Goal: Task Accomplishment & Management: Complete application form

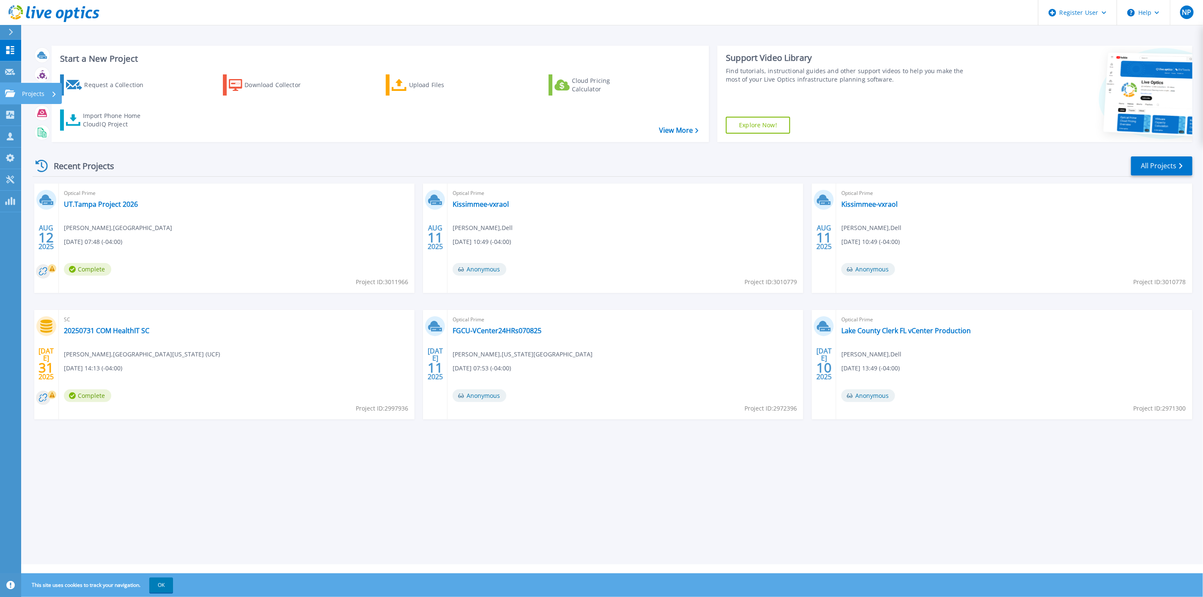
click at [11, 91] on icon at bounding box center [10, 93] width 10 height 7
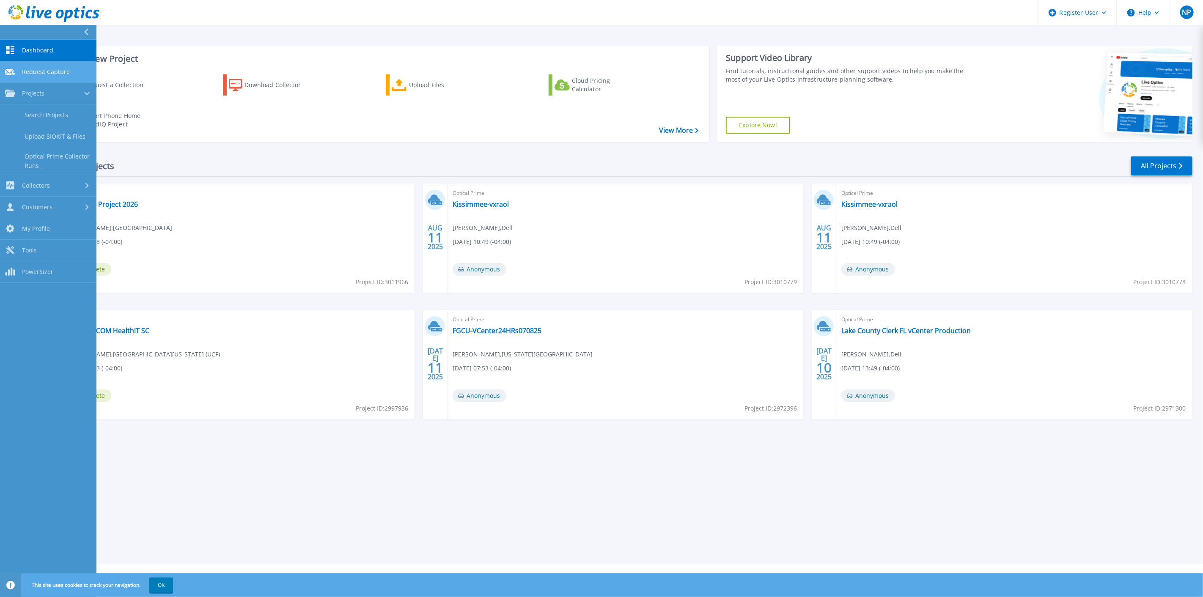
click at [45, 69] on span "Request Capture" at bounding box center [46, 72] width 48 height 8
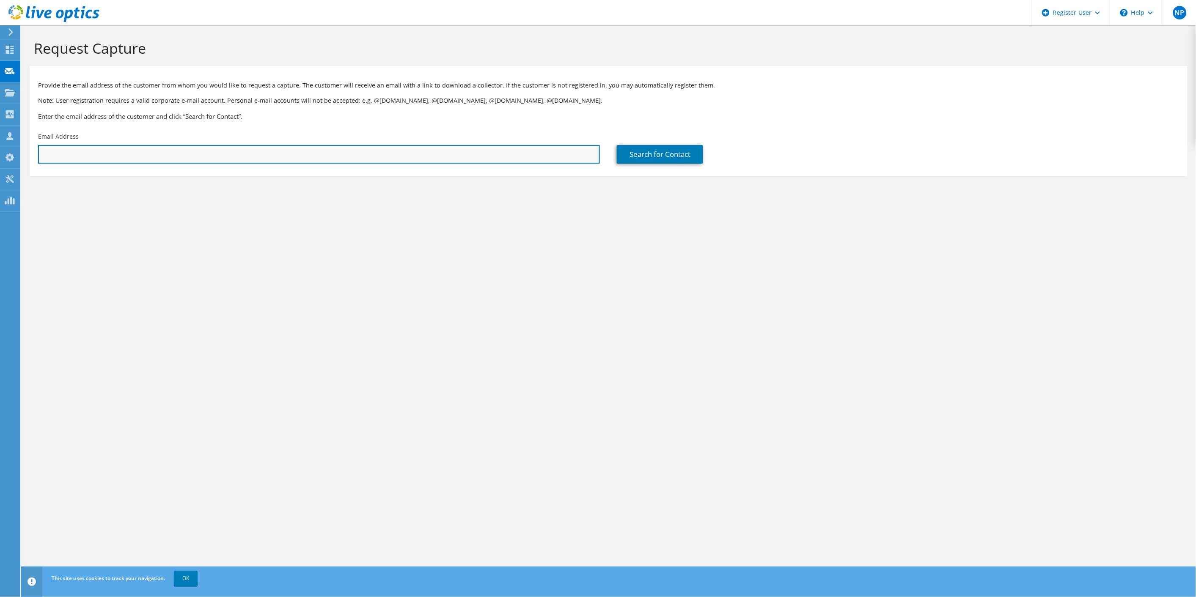
click at [234, 151] on input "text" at bounding box center [319, 154] width 562 height 19
paste input "phampton@chathamcounty.org"
type input "phampton@chathamcounty.org"
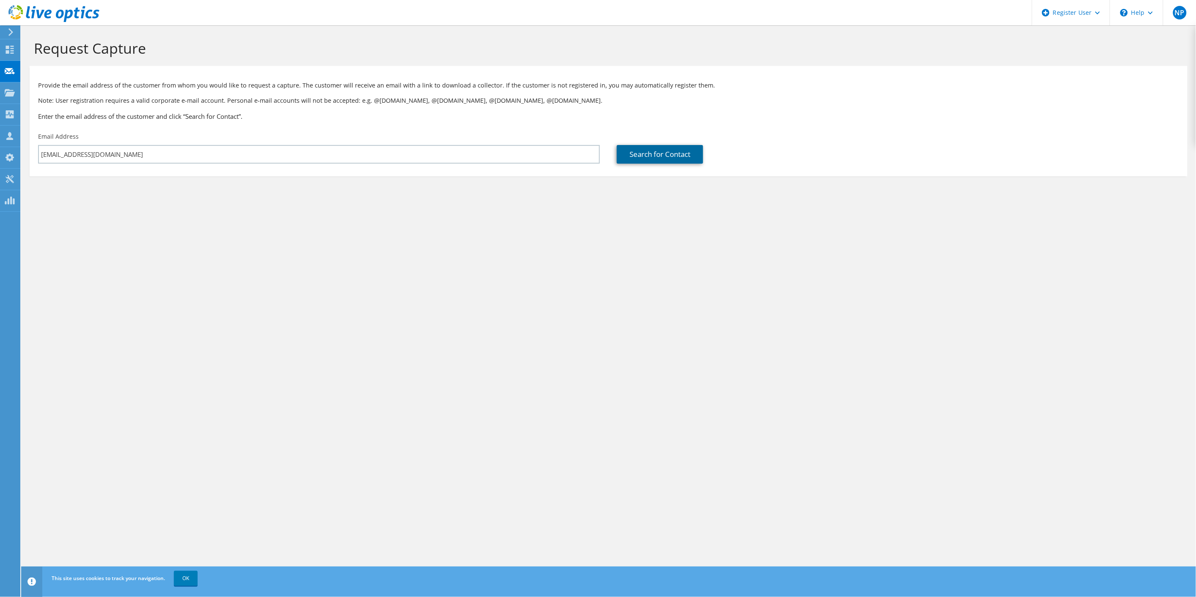
click at [697, 158] on link "Search for Contact" at bounding box center [660, 154] width 86 height 19
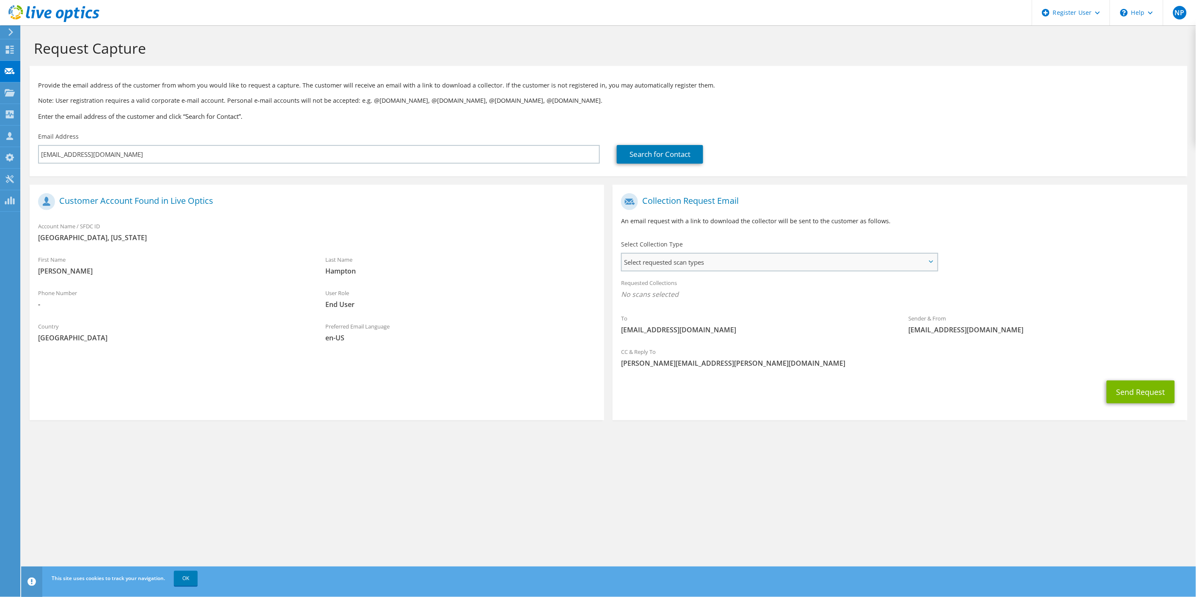
click at [790, 256] on span "Select requested scan types" at bounding box center [779, 262] width 315 height 17
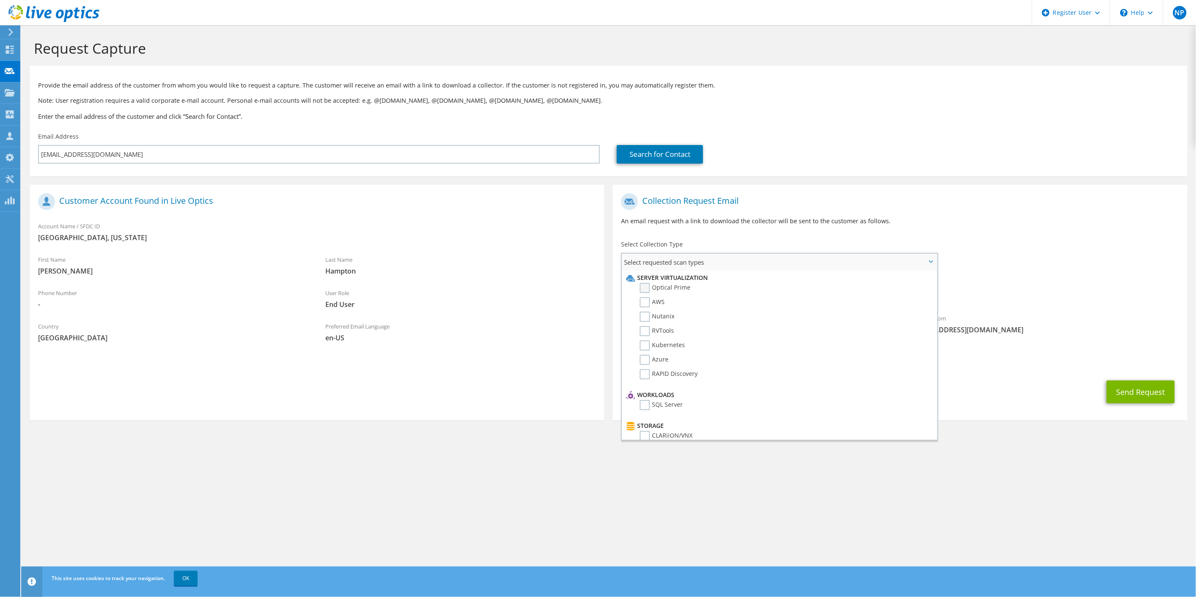
click at [672, 286] on label "Optical Prime" at bounding box center [664, 288] width 51 height 10
click at [0, 0] on input "Optical Prime" at bounding box center [0, 0] width 0 height 0
click at [1062, 269] on div "To phampton@chathamcounty.org Sender & From liveoptics@liveoptics.com" at bounding box center [899, 267] width 574 height 156
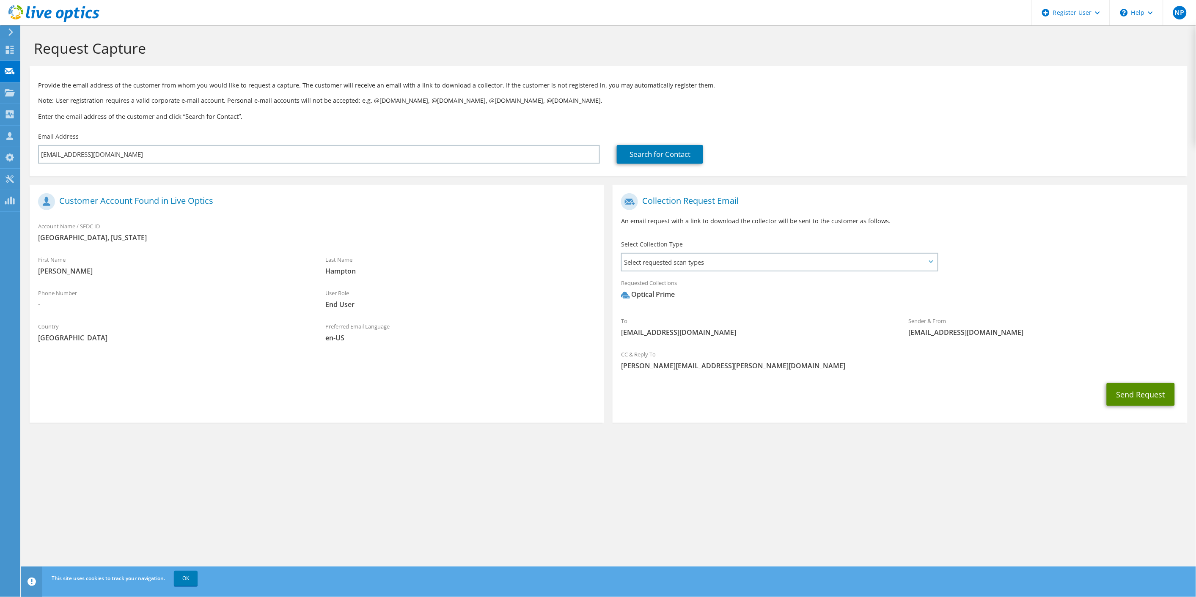
click at [1131, 384] on button "Send Request" at bounding box center [1140, 394] width 68 height 23
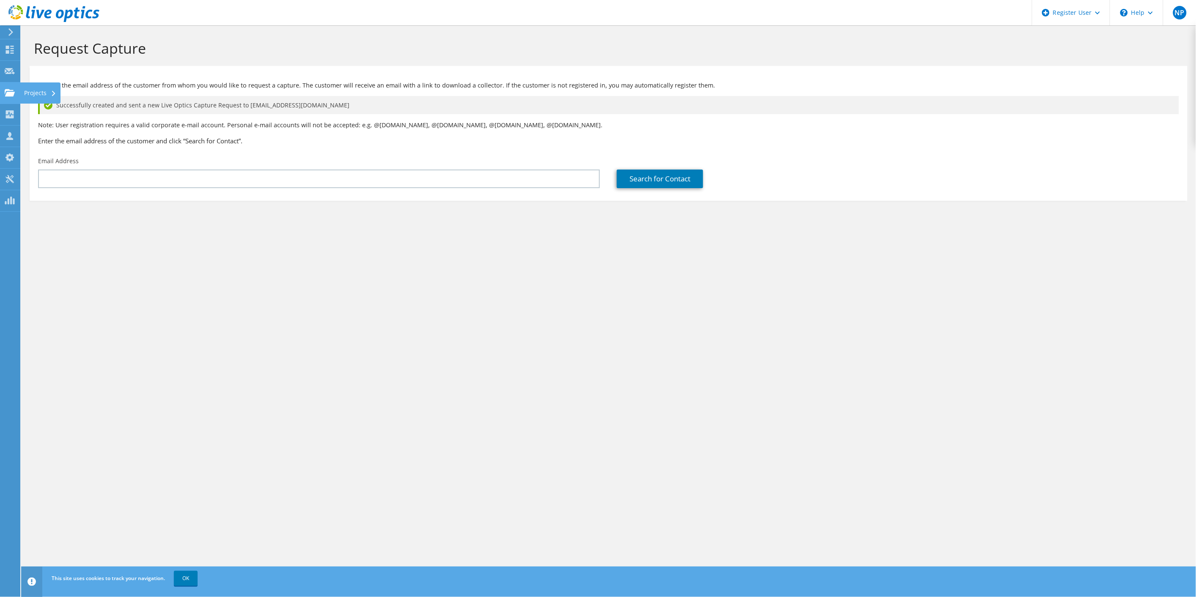
click at [6, 98] on div at bounding box center [10, 93] width 10 height 9
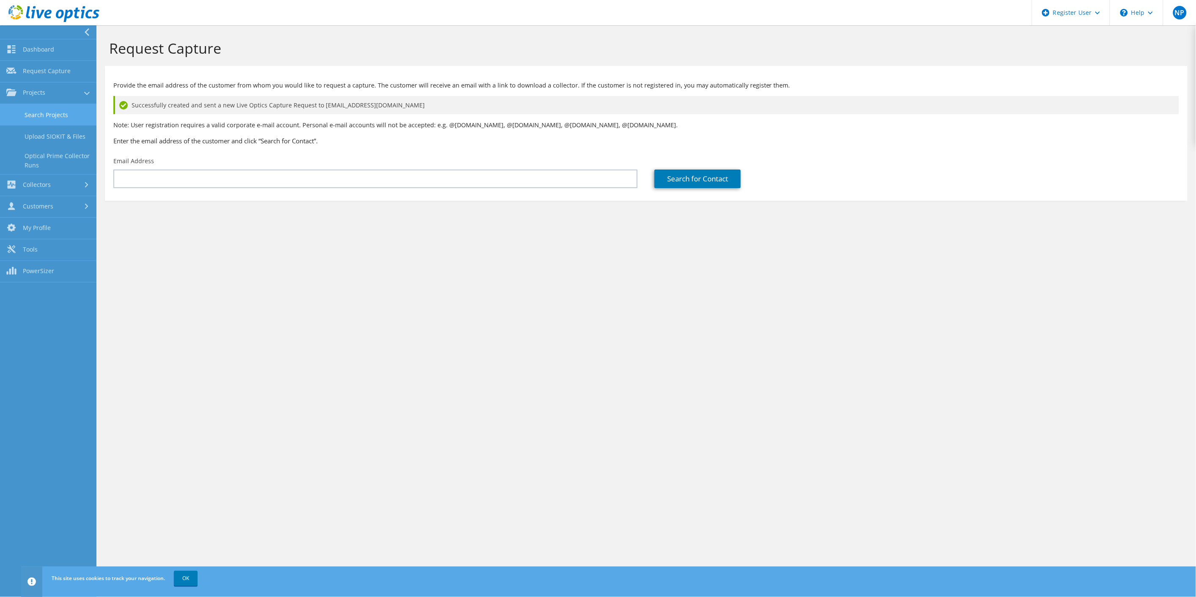
click at [59, 111] on link "Search Projects" at bounding box center [48, 115] width 96 height 22
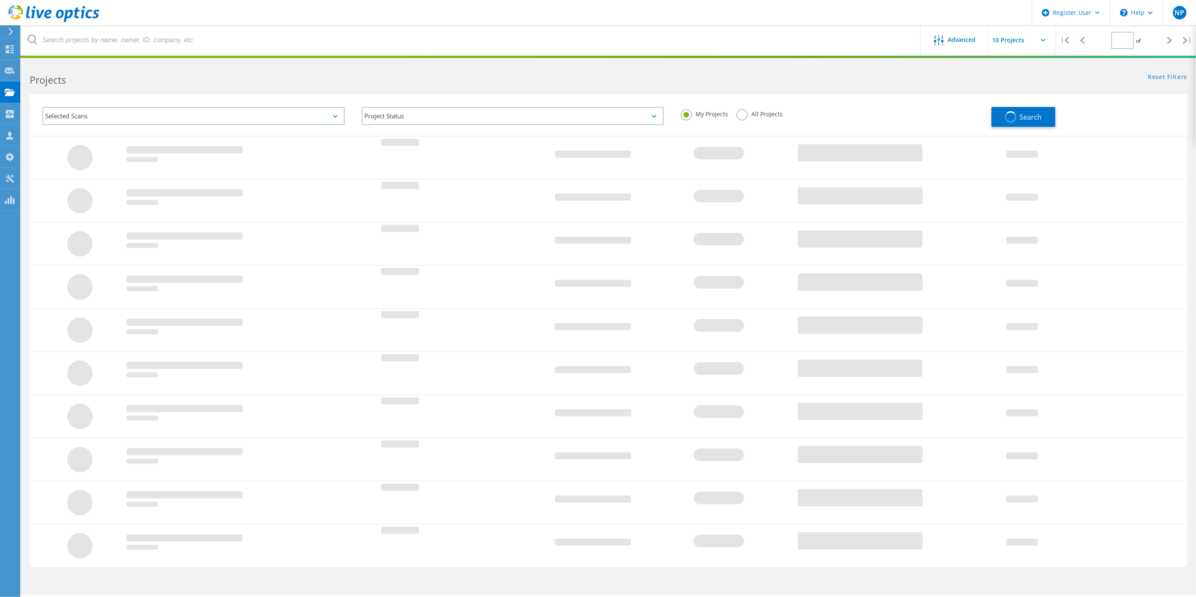
type input "1"
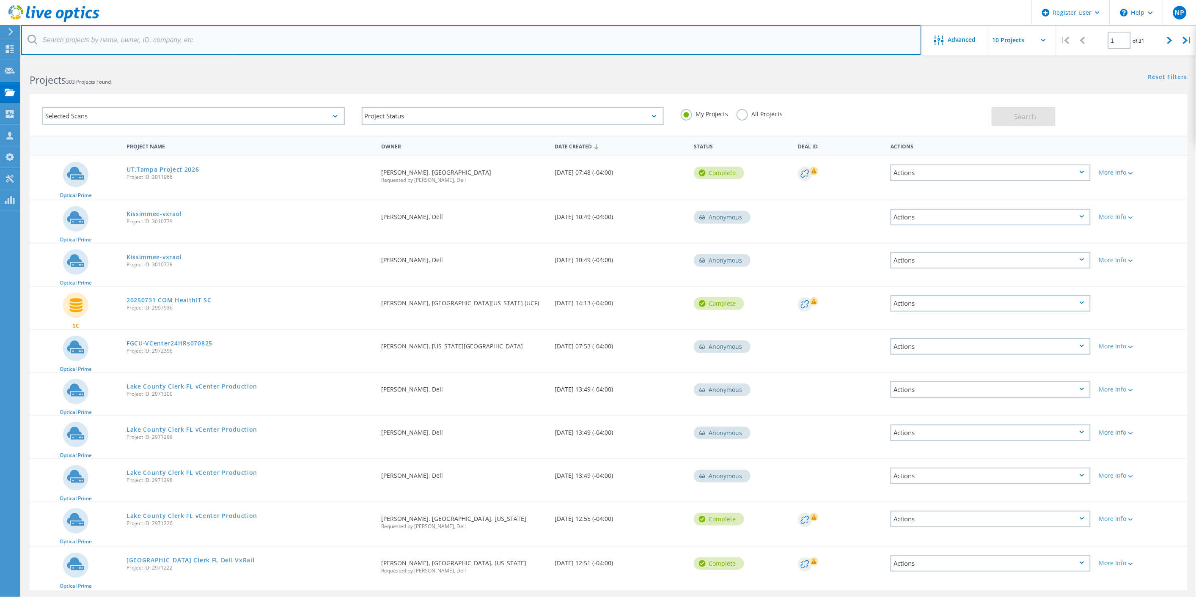
click at [329, 37] on input "text" at bounding box center [471, 40] width 900 height 30
paste input "[EMAIL_ADDRESS][DOMAIN_NAME]"
type input "@[DOMAIN_NAME]"
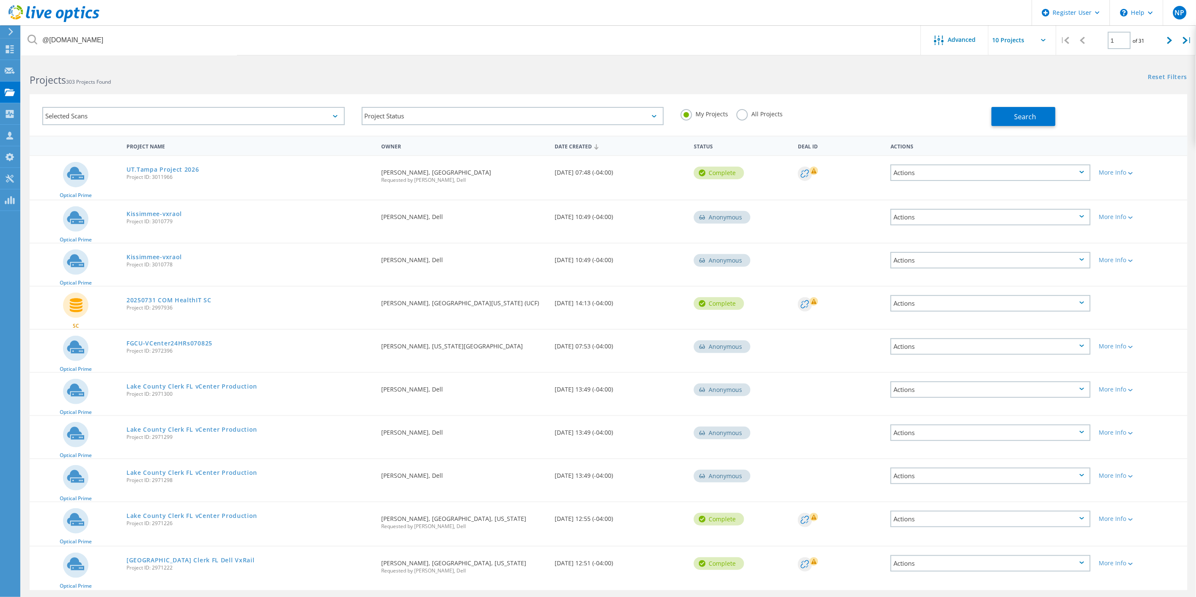
click at [765, 110] on label "All Projects" at bounding box center [759, 113] width 46 height 8
click at [0, 0] on input "All Projects" at bounding box center [0, 0] width 0 height 0
click at [997, 117] on button "Search" at bounding box center [1023, 116] width 64 height 19
